Goal: Information Seeking & Learning: Learn about a topic

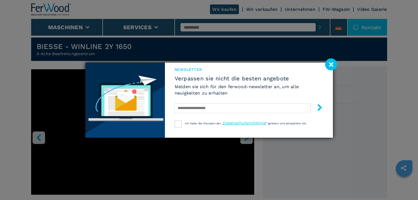
scroll to position [139, 0]
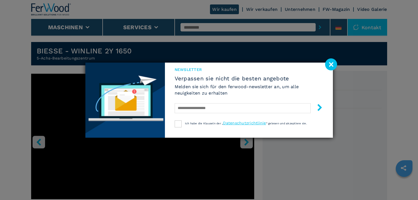
click at [332, 65] on image at bounding box center [331, 64] width 12 height 12
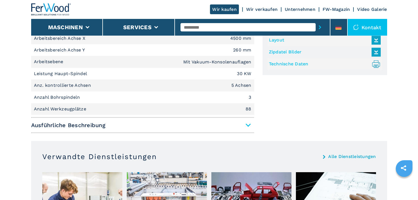
scroll to position [390, 0]
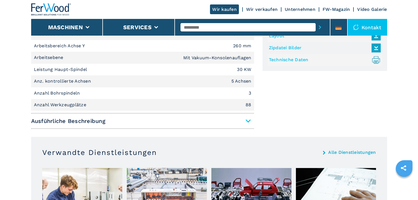
click at [244, 118] on span "Ausführliche Beschreibung" at bounding box center [142, 121] width 223 height 10
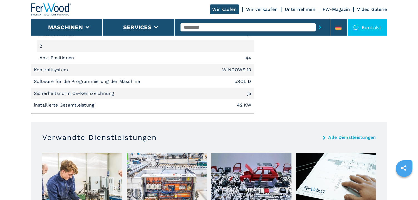
scroll to position [891, 0]
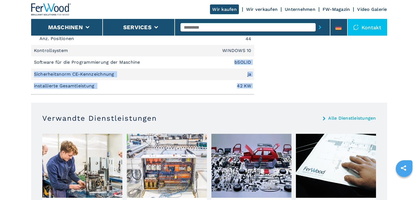
drag, startPoint x: 235, startPoint y: 62, endPoint x: 260, endPoint y: 61, distance: 24.2
click at [251, 62] on em "bSOLID" at bounding box center [243, 62] width 17 height 4
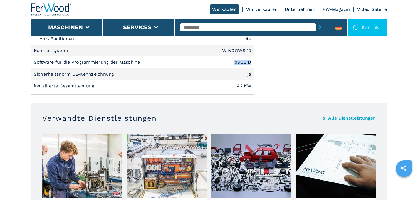
drag, startPoint x: 252, startPoint y: 62, endPoint x: 234, endPoint y: 62, distance: 18.1
click at [234, 62] on li "Software für die Programmierung der Maschine bSOLID" at bounding box center [142, 63] width 223 height 12
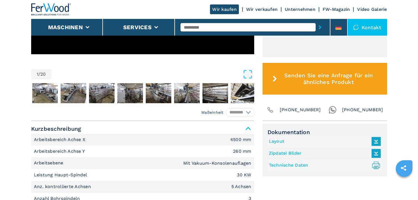
scroll to position [278, 0]
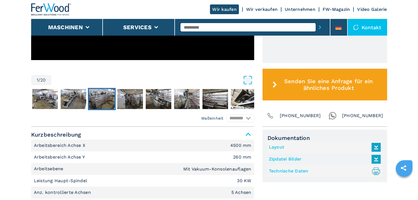
click at [92, 95] on img "Go to Slide 4" at bounding box center [102, 99] width 26 height 20
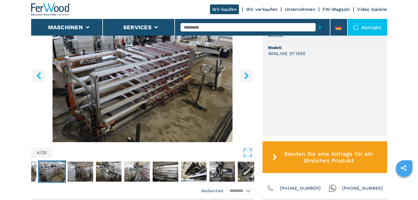
scroll to position [195, 0]
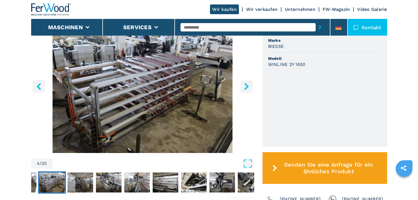
click at [62, 182] on img "Go to Slide 4" at bounding box center [52, 183] width 26 height 20
click at [53, 181] on img "Go to Slide 4" at bounding box center [52, 183] width 26 height 20
click at [36, 183] on button "Go to Slide 3" at bounding box center [23, 182] width 28 height 22
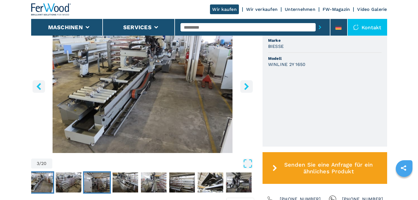
click at [94, 183] on img "Go to Slide 5" at bounding box center [97, 183] width 26 height 20
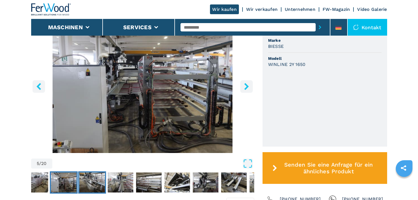
click at [105, 182] on button "Go to Slide 6" at bounding box center [92, 182] width 28 height 22
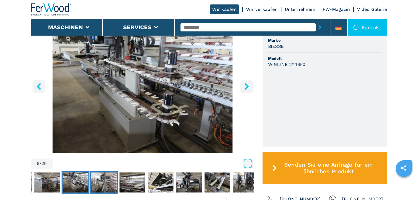
click at [99, 180] on img "Go to Slide 7" at bounding box center [104, 183] width 26 height 20
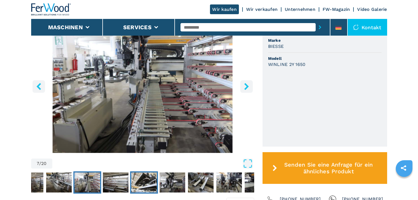
click at [130, 180] on button "Go to Slide 9" at bounding box center [144, 182] width 28 height 22
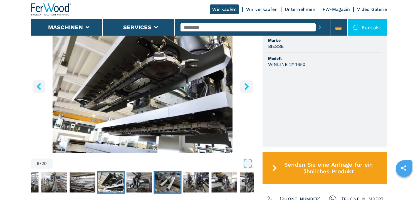
click at [158, 181] on img "Go to Slide 11" at bounding box center [168, 183] width 26 height 20
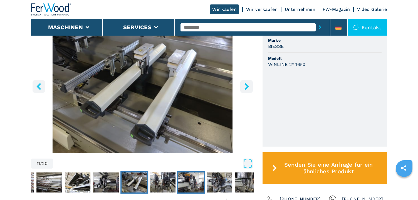
click at [177, 184] on button "Go to Slide 13" at bounding box center [191, 182] width 28 height 22
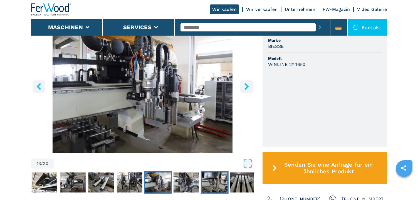
click at [202, 184] on img "Go to Slide 15" at bounding box center [215, 183] width 26 height 20
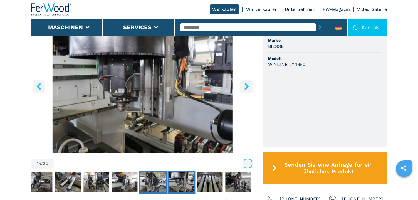
click at [159, 184] on img "Go to Slide 14" at bounding box center [153, 183] width 26 height 20
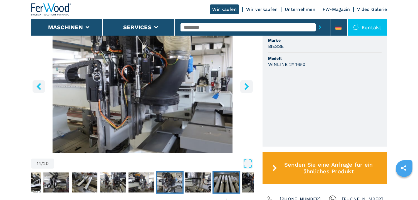
click at [216, 183] on img "Go to Slide 16" at bounding box center [227, 183] width 26 height 20
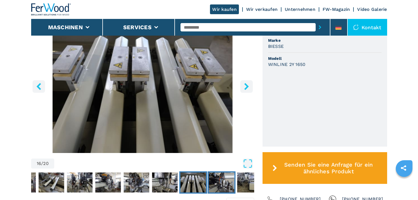
click at [216, 183] on img "Go to Slide 17" at bounding box center [222, 183] width 26 height 20
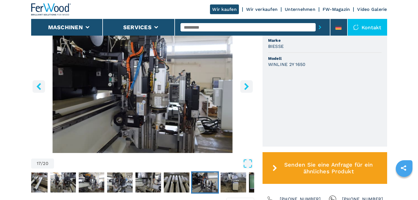
click at [216, 183] on img "Go to Slide 17" at bounding box center [205, 183] width 26 height 20
click at [220, 183] on button "Go to Slide 18" at bounding box center [234, 182] width 28 height 22
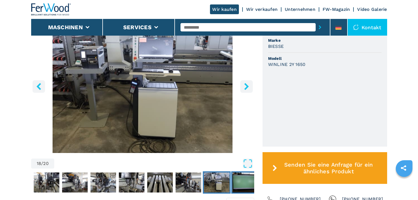
click at [243, 183] on img "Go to Slide 19" at bounding box center [245, 183] width 26 height 20
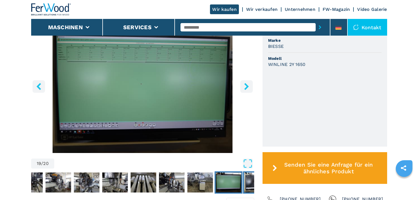
click at [250, 187] on img "Go to Slide 20" at bounding box center [257, 183] width 26 height 20
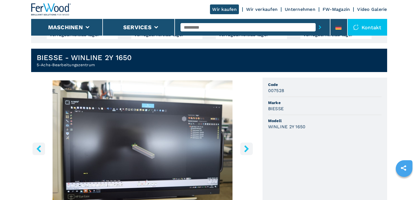
scroll to position [28, 0]
